Goal: Task Accomplishment & Management: Complete application form

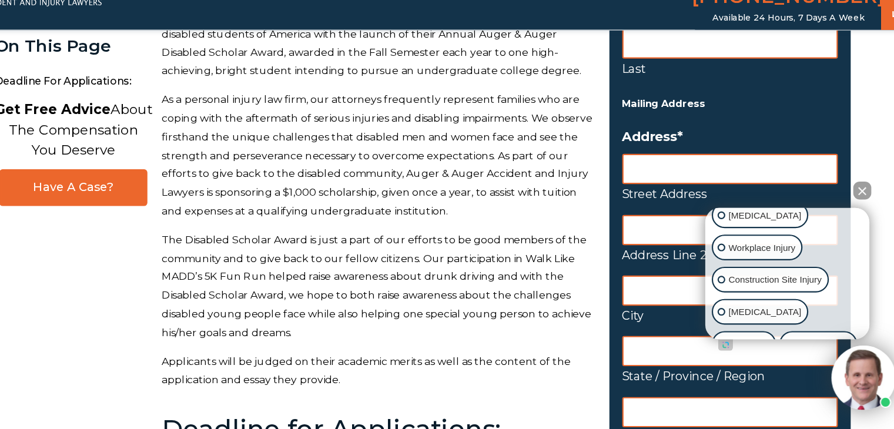
scroll to position [202, 0]
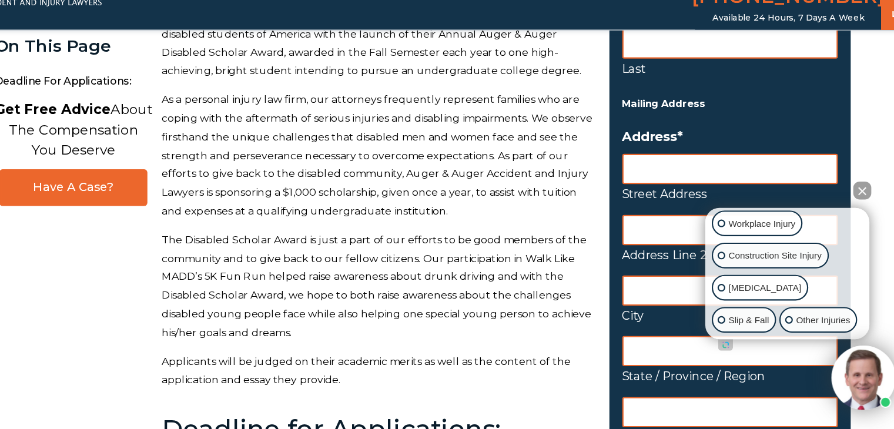
click at [848, 212] on button "Close Intaker Chat Widget" at bounding box center [848, 211] width 16 height 16
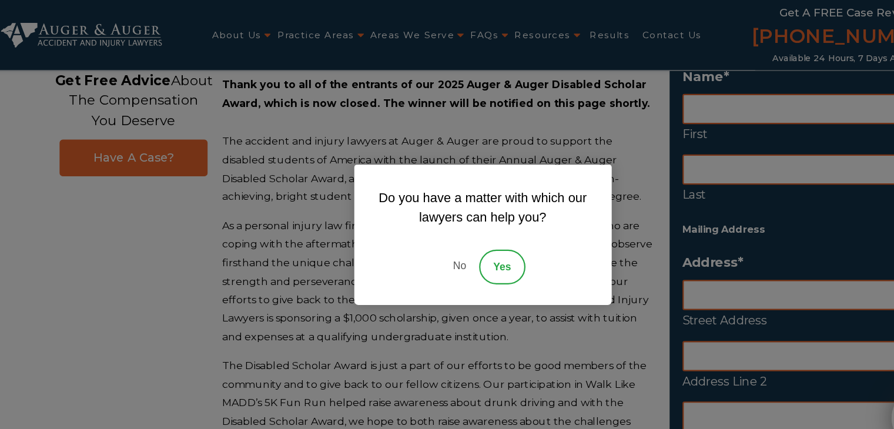
scroll to position [0, 0]
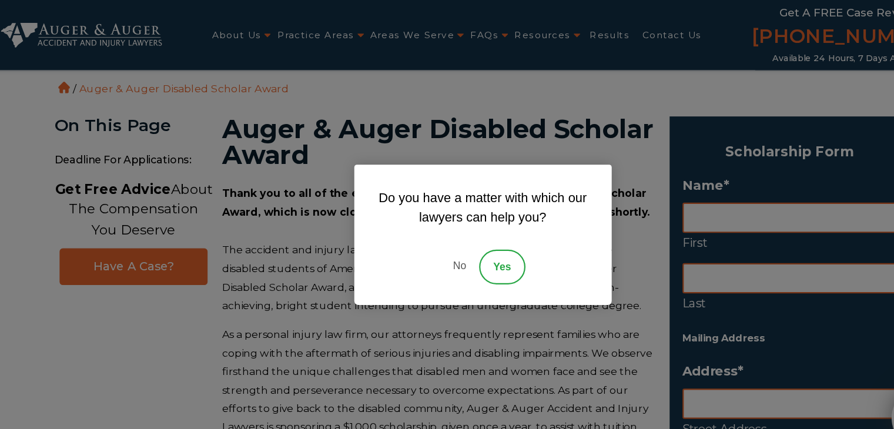
click at [418, 256] on link "No" at bounding box center [425, 244] width 35 height 32
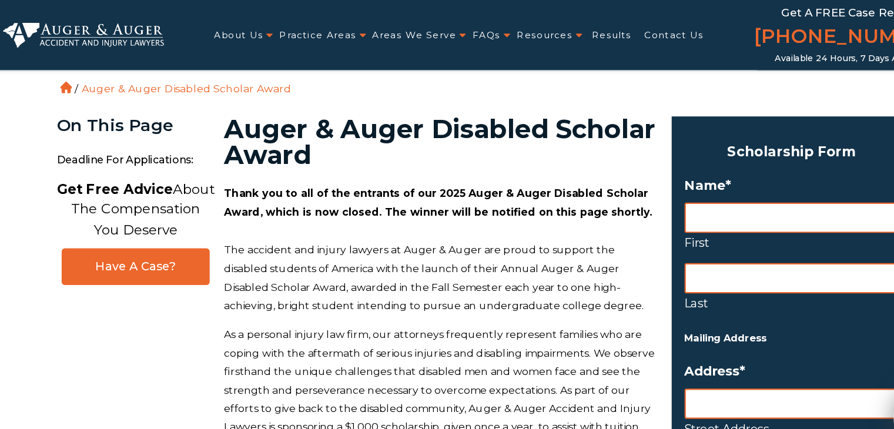
click at [747, 213] on label "First" at bounding box center [727, 222] width 197 height 19
click at [747, 213] on input "First" at bounding box center [727, 199] width 197 height 28
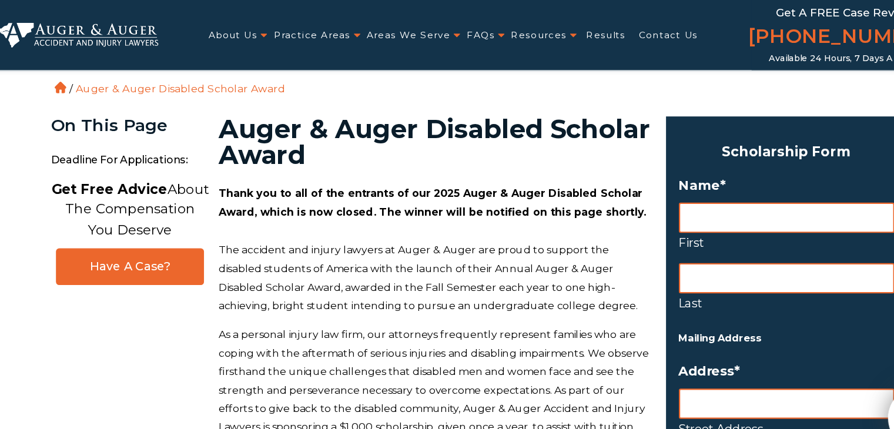
click at [770, 223] on label "First" at bounding box center [727, 222] width 197 height 19
click at [770, 213] on input "First" at bounding box center [727, 199] width 197 height 28
click at [746, 195] on input "First" at bounding box center [727, 199] width 197 height 28
type input "Elly"
type input "[PERSON_NAME]"
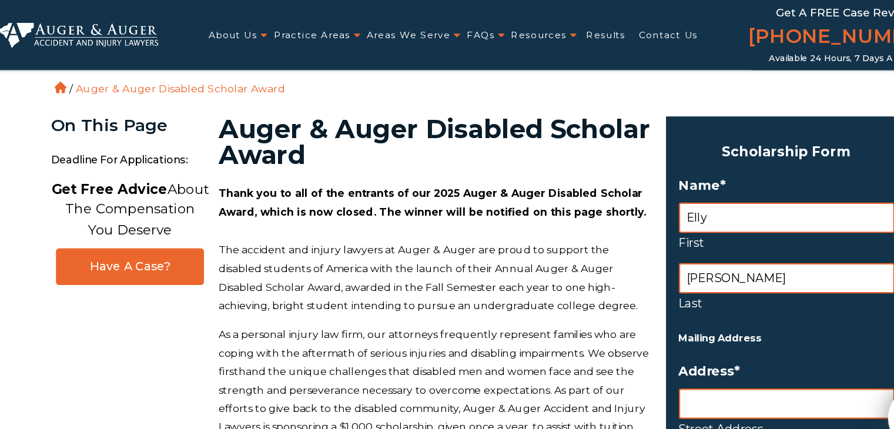
type input "[STREET_ADDRESS]"
type input "League City"
type input "[GEOGRAPHIC_DATA]"
type input "77573"
select select "[GEOGRAPHIC_DATA]"
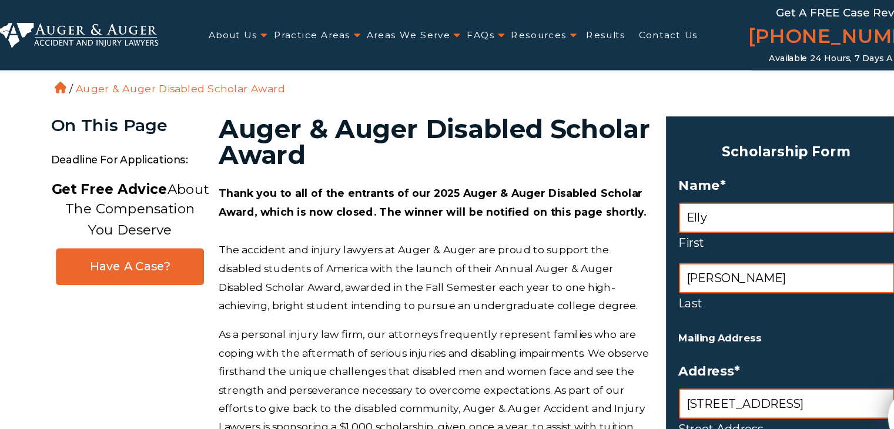
type input "8328515039"
type input "[EMAIL_ADDRESS][DOMAIN_NAME]"
type input "[PHONE_NUMBER]"
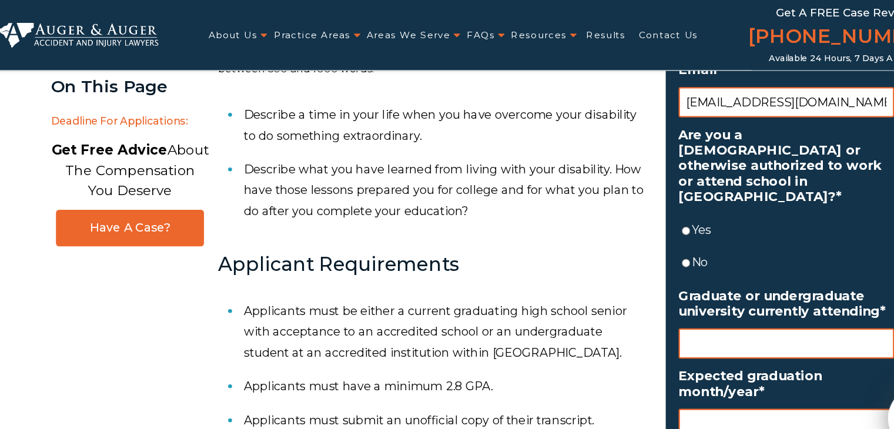
scroll to position [690, 0]
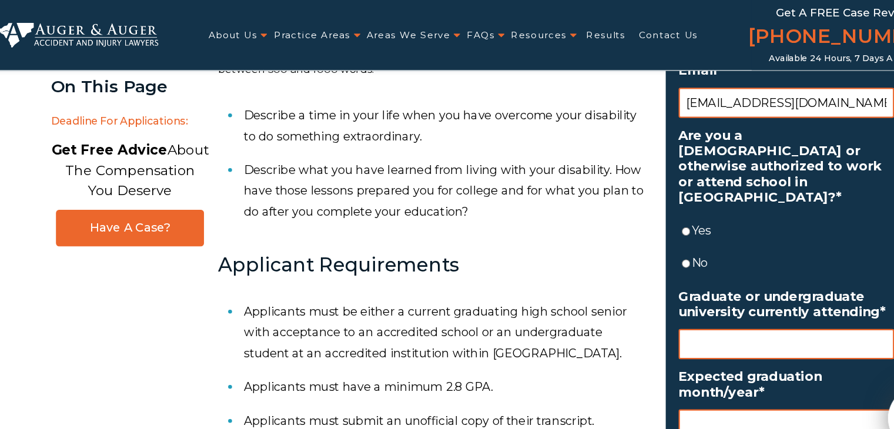
click at [650, 201] on label "Yes" at bounding box center [734, 210] width 184 height 19
click at [640, 197] on input "Yes" at bounding box center [636, 211] width 8 height 28
radio input "true"
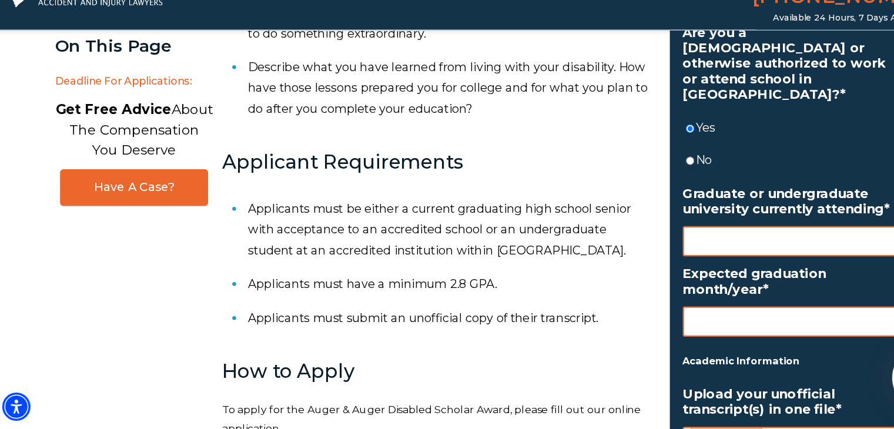
scroll to position [748, 0]
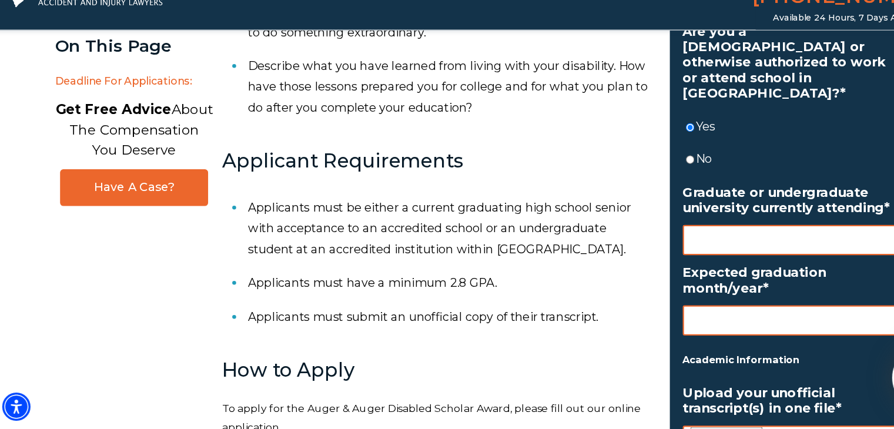
click at [764, 247] on input "Graduate or undergraduate university currently attending *" at bounding box center [727, 256] width 197 height 28
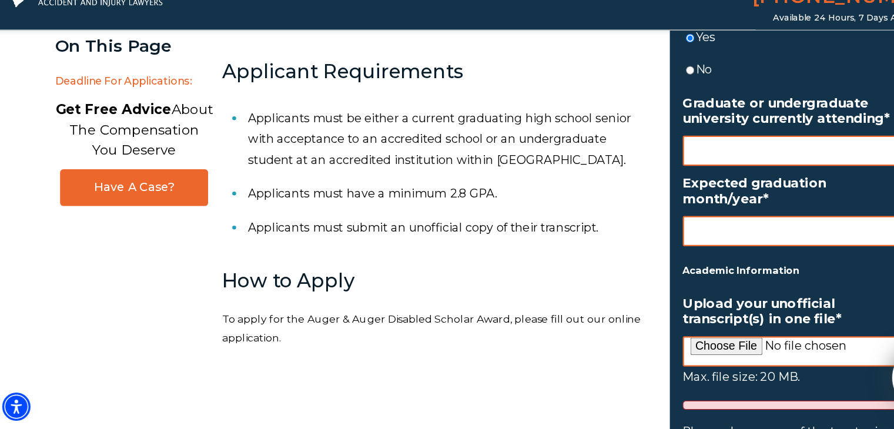
scroll to position [831, 0]
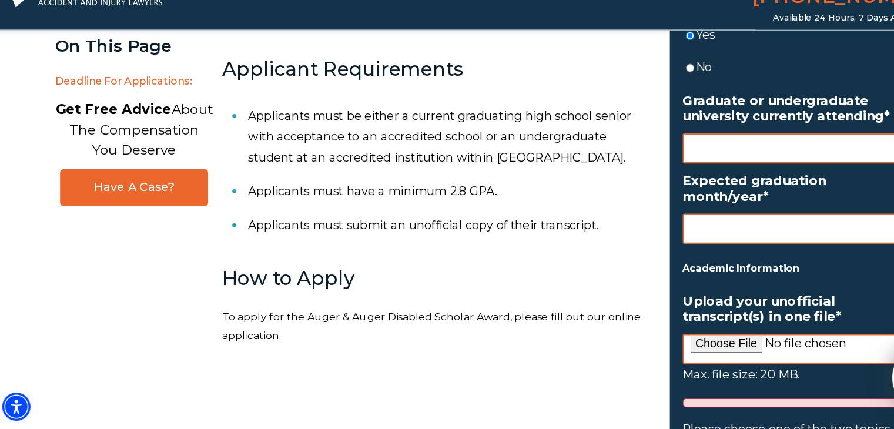
click at [687, 342] on input "Upload your unofficial transcript(s) in one file *" at bounding box center [727, 356] width 197 height 28
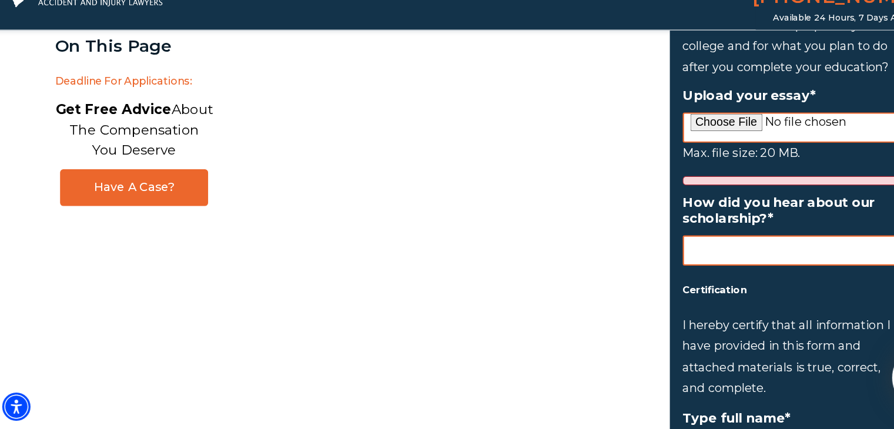
scroll to position [1368, 0]
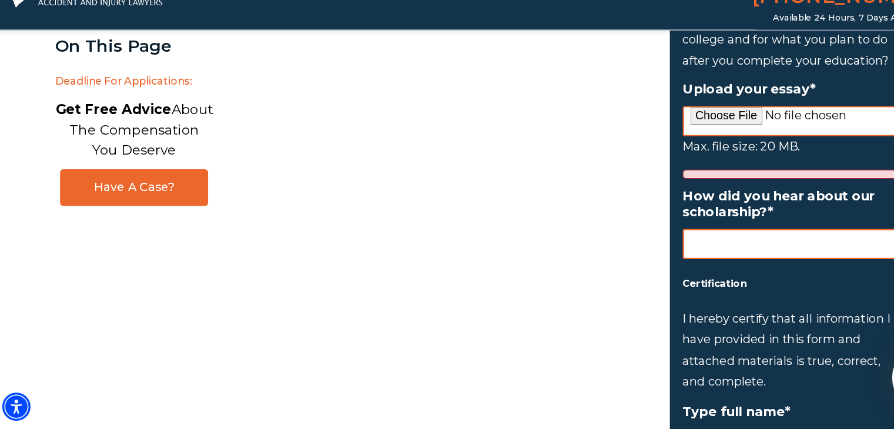
click at [794, 251] on input "How did you hear about our scholarship? *" at bounding box center [727, 260] width 197 height 28
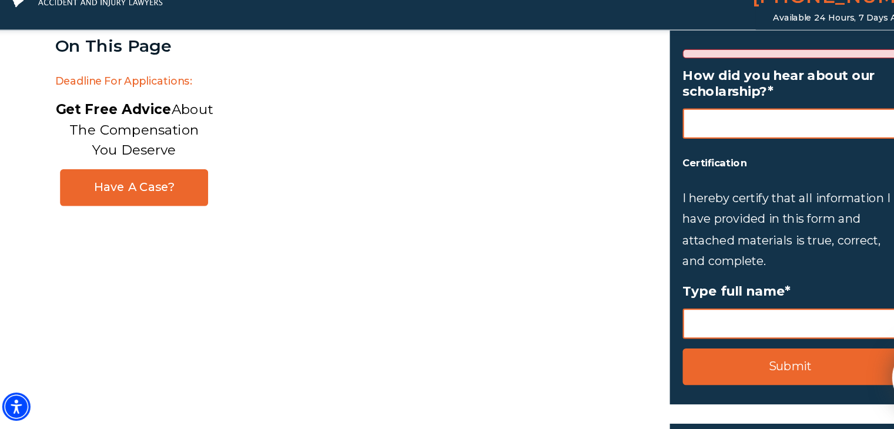
scroll to position [1481, 0]
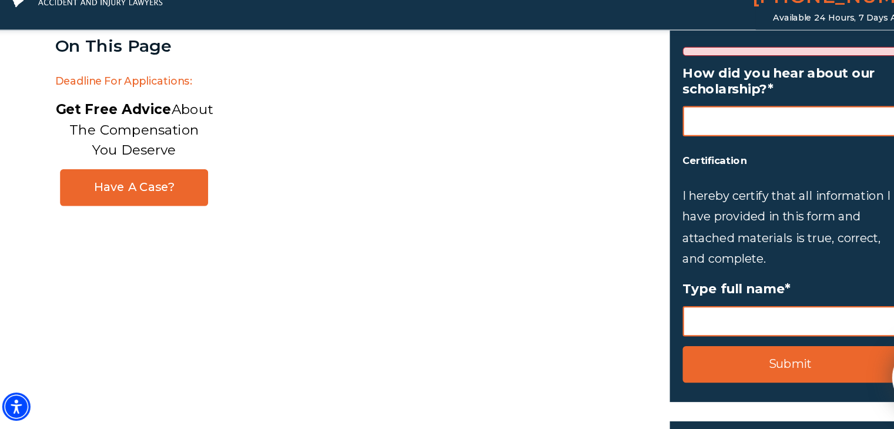
click at [756, 320] on input "Type full name *" at bounding box center [727, 331] width 197 height 28
click at [777, 317] on input "Type full name *" at bounding box center [727, 331] width 197 height 28
type input "[PERSON_NAME]"
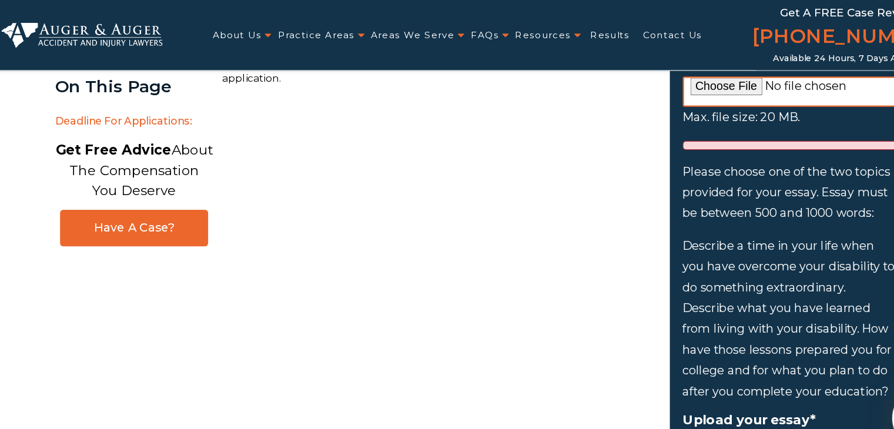
scroll to position [1101, 0]
